Goal: Information Seeking & Learning: Learn about a topic

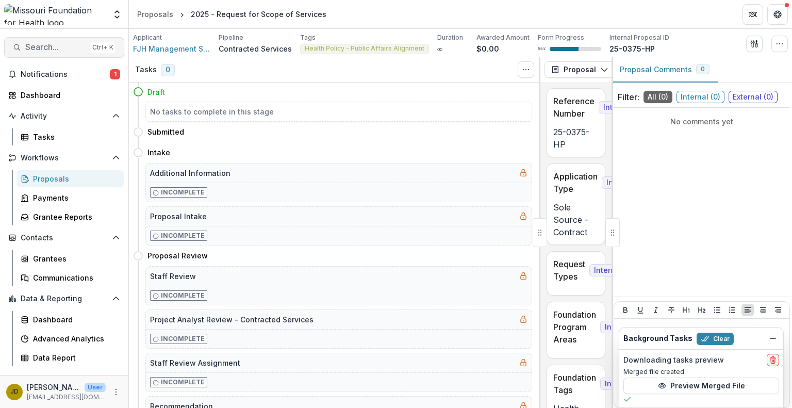
click at [46, 44] on span "Search..." at bounding box center [55, 47] width 61 height 10
type input "**********"
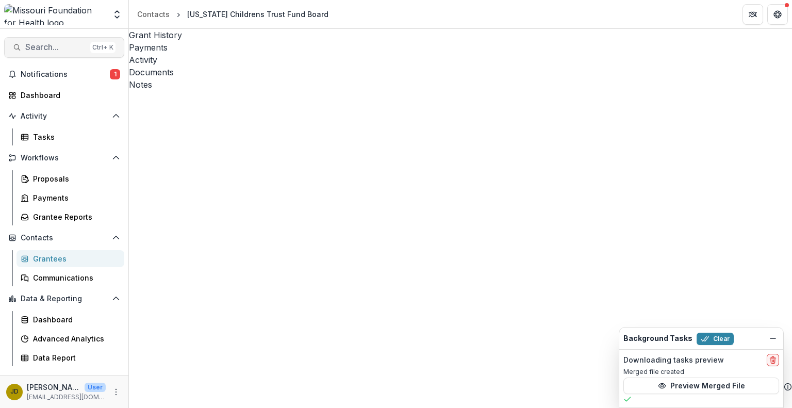
click at [65, 44] on span "Search..." at bounding box center [55, 47] width 61 height 10
type input "********"
